Goal: Information Seeking & Learning: Learn about a topic

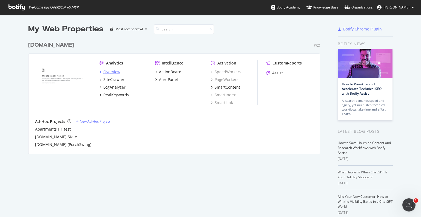
click at [112, 69] on div "Overview" at bounding box center [111, 71] width 17 height 5
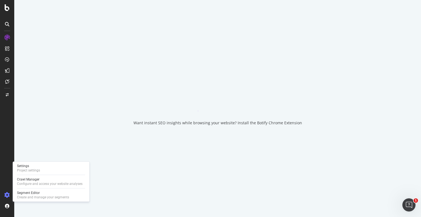
click at [10, 194] on div at bounding box center [7, 195] width 13 height 9
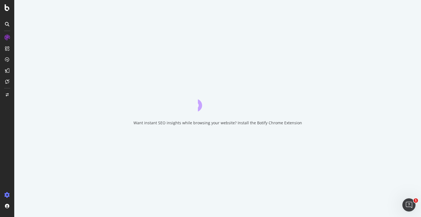
click at [8, 194] on icon at bounding box center [6, 194] width 5 height 5
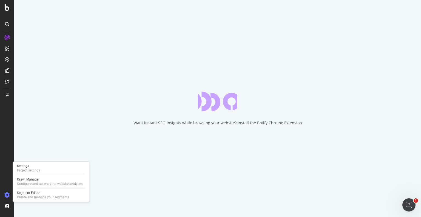
click at [6, 194] on icon at bounding box center [6, 194] width 5 height 5
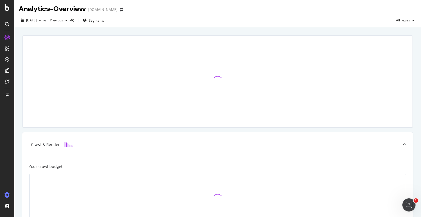
click at [6, 194] on icon at bounding box center [6, 194] width 5 height 5
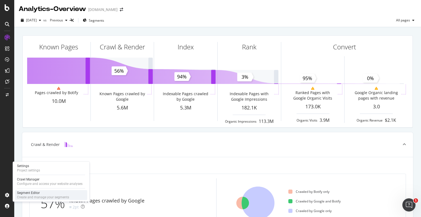
click at [27, 195] on div "Create and manage your segments" at bounding box center [43, 197] width 52 height 4
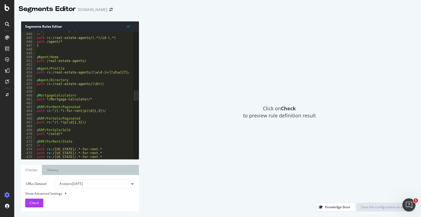
scroll to position [1701, 0]
click at [103, 82] on div "@ Agent/ProfileLegacy or ( path rx : /real-estate-agents/(.*)/id-(.*) path /age…" at bounding box center [91, 93] width 111 height 131
type textarea "path .*utm_id.* )"
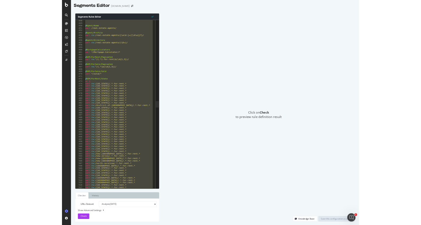
scroll to position [1717, 0]
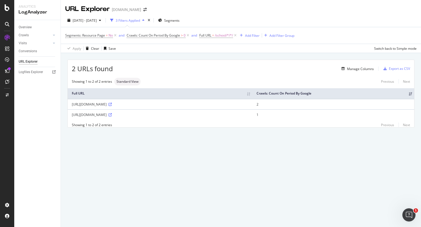
click at [137, 47] on div "Apply Clear Save Switch back to Simple mode" at bounding box center [241, 48] width 360 height 9
click at [115, 37] on icon at bounding box center [115, 35] width 5 height 5
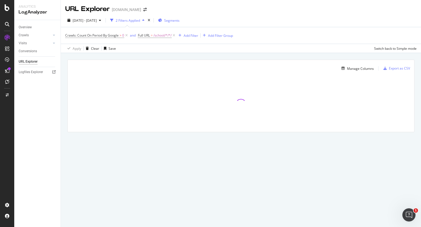
click at [180, 20] on span "Segments" at bounding box center [171, 20] width 15 height 5
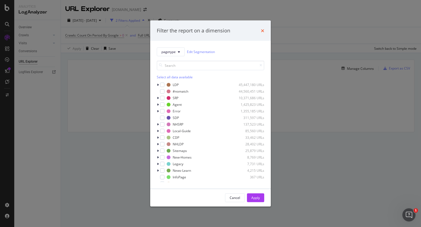
click at [262, 29] on icon "times" at bounding box center [262, 30] width 3 height 4
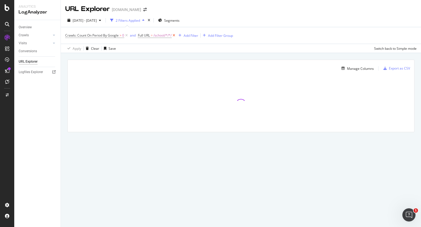
click at [176, 35] on icon at bounding box center [174, 35] width 5 height 5
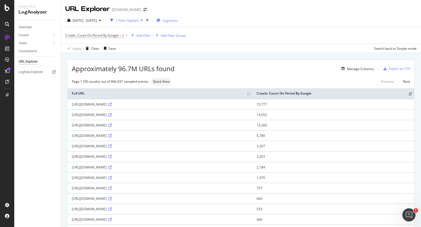
click at [178, 23] on div "Segments" at bounding box center [167, 20] width 21 height 8
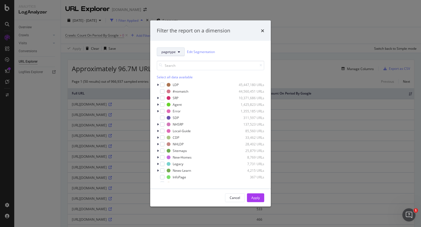
click at [178, 55] on button "pagetype" at bounding box center [171, 51] width 28 height 9
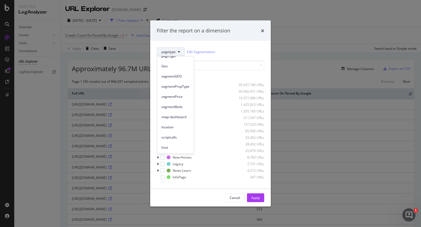
scroll to position [15, 0]
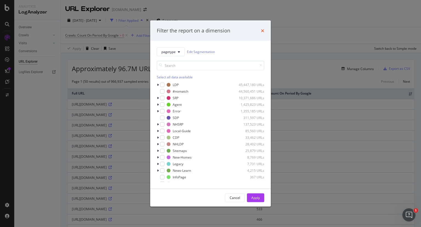
click at [264, 32] on icon "times" at bounding box center [262, 30] width 3 height 4
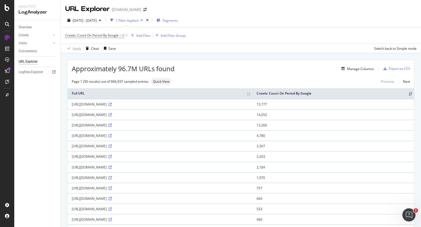
click at [177, 23] on div "Segments" at bounding box center [167, 20] width 21 height 8
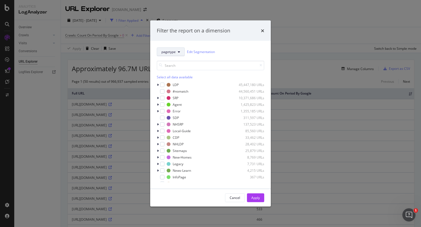
click at [173, 53] on span "pagetype" at bounding box center [169, 51] width 14 height 5
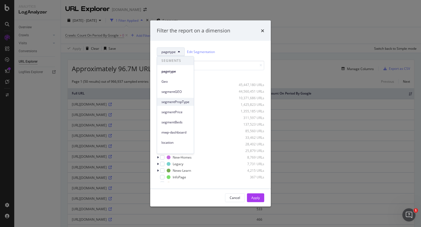
scroll to position [15, 0]
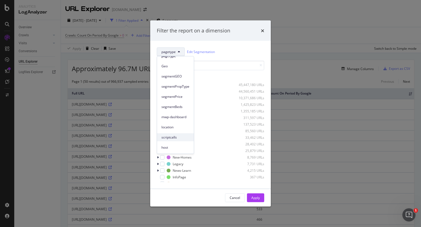
click at [171, 139] on span "scriptcalls" at bounding box center [176, 137] width 28 height 5
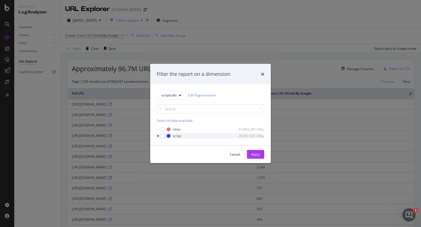
click at [158, 135] on icon "modal" at bounding box center [158, 135] width 2 height 3
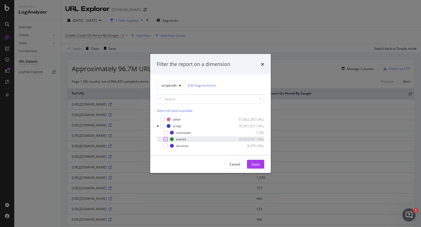
click at [166, 139] on div "modal" at bounding box center [165, 139] width 4 height 4
click at [252, 166] on div "Apply" at bounding box center [256, 164] width 9 height 5
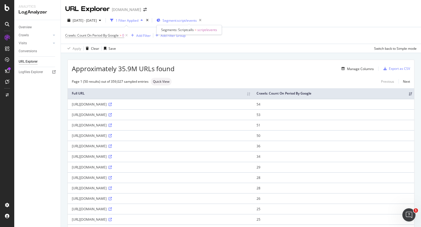
click at [193, 18] on div "Segment: script/events" at bounding box center [180, 20] width 47 height 8
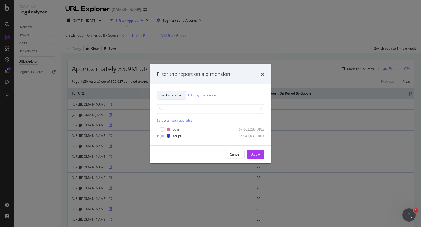
click at [174, 96] on span "scriptcalls" at bounding box center [169, 95] width 15 height 5
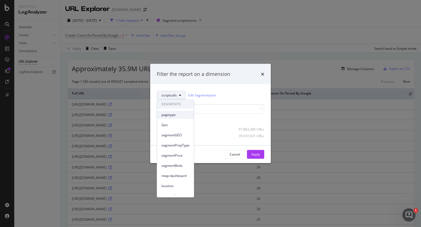
click at [171, 114] on span "pagetype" at bounding box center [176, 114] width 28 height 5
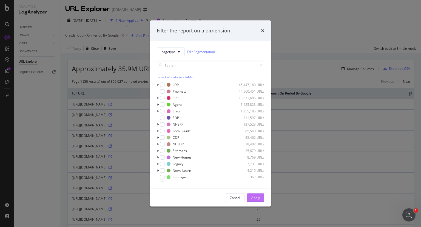
click at [253, 148] on div "Sitemaps 25,879 URLs" at bounding box center [211, 150] width 108 height 5
click at [253, 198] on div "Apply" at bounding box center [256, 197] width 9 height 5
